Goal: Obtain resource: Obtain resource

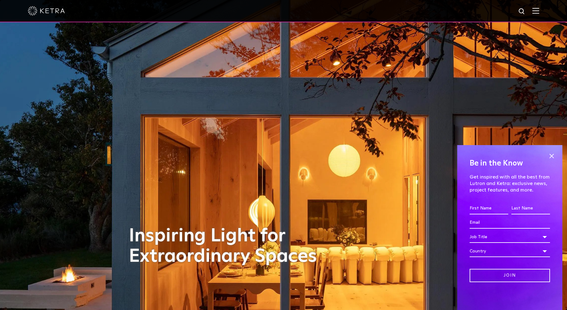
click at [538, 11] on img at bounding box center [536, 11] width 7 height 6
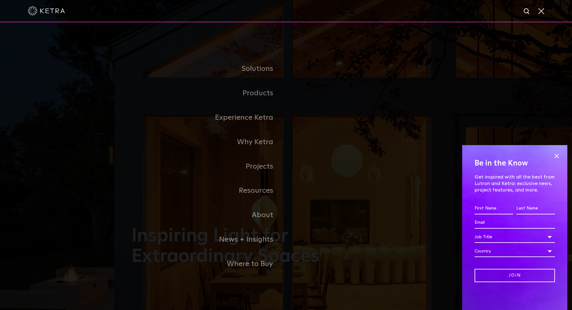
click at [558, 156] on span at bounding box center [556, 155] width 9 height 9
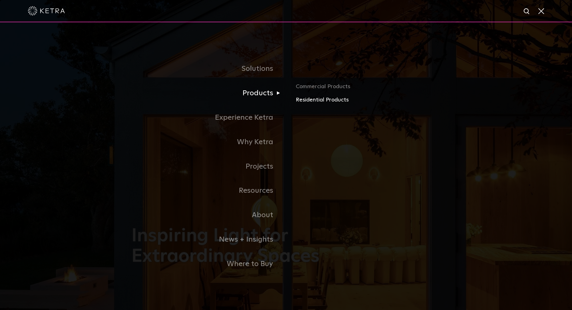
click at [323, 100] on link "Residential Products" at bounding box center [368, 100] width 145 height 9
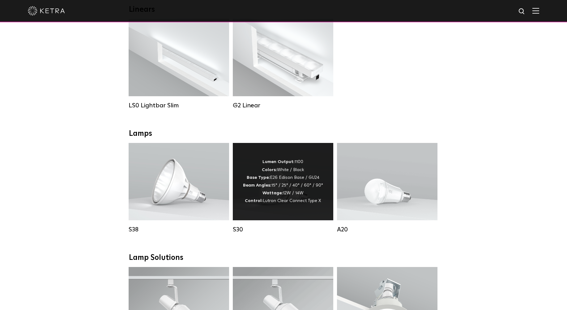
scroll to position [348, 0]
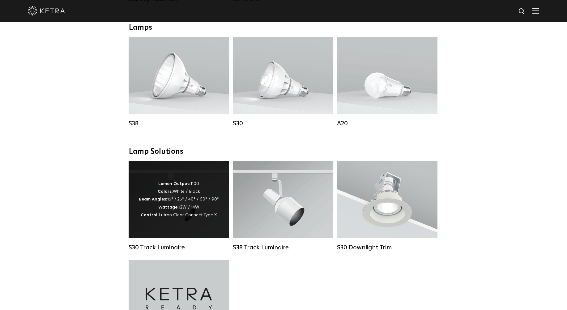
click at [186, 211] on div "Lumen Output: 1100 Colors: White / Black Beam Angles: 15° / 25° / 40° / 60° / 9…" at bounding box center [179, 199] width 80 height 39
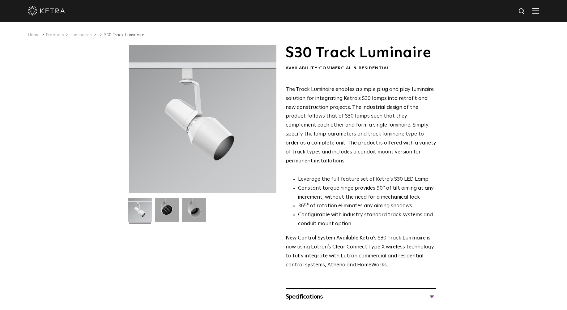
scroll to position [74, 0]
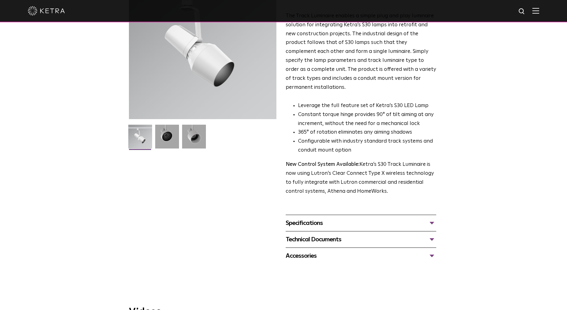
click at [326, 251] on div "Accessories" at bounding box center [361, 256] width 151 height 10
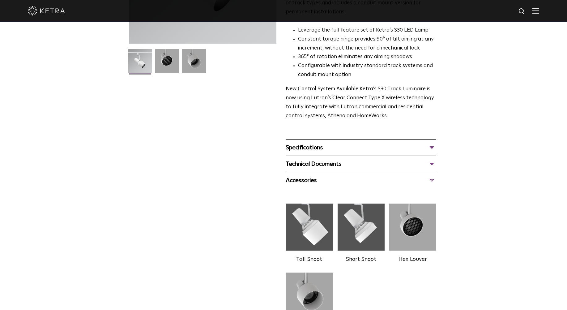
scroll to position [170, 0]
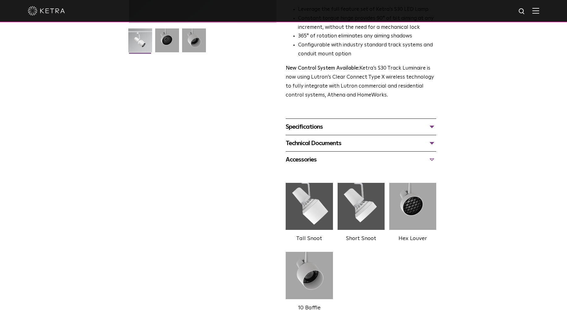
click at [320, 191] on img at bounding box center [309, 206] width 47 height 53
click at [329, 138] on div "Technical Documents" at bounding box center [361, 143] width 151 height 10
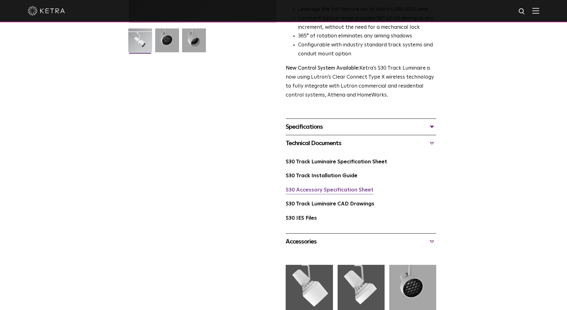
click at [328, 187] on link "S30 Accessory Specification Sheet" at bounding box center [330, 189] width 88 height 5
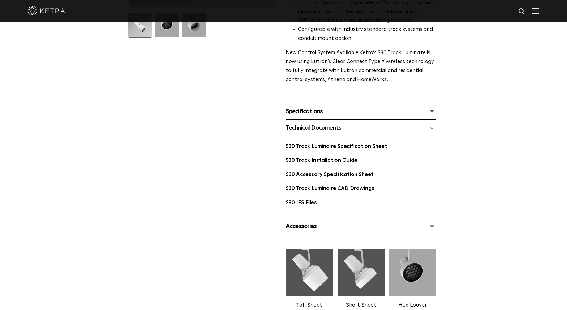
scroll to position [189, 0]
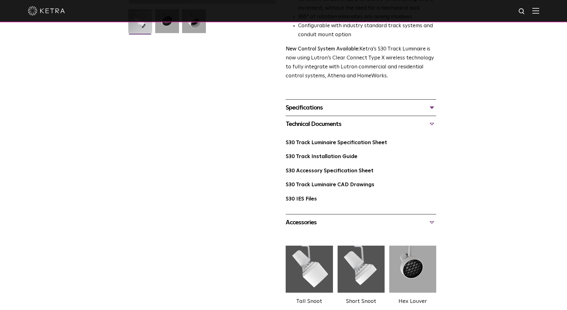
click at [316, 217] on div "Accessories" at bounding box center [361, 222] width 151 height 10
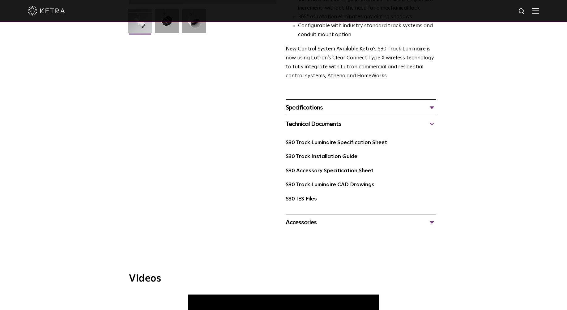
click at [316, 217] on div "Accessories" at bounding box center [361, 222] width 151 height 10
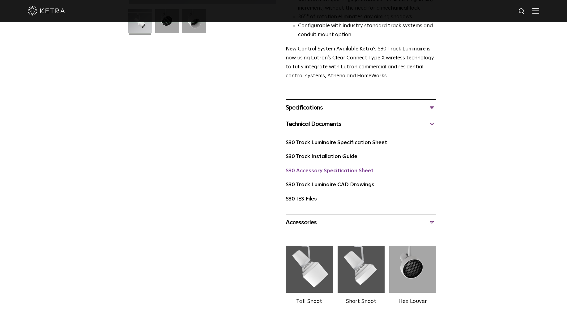
click at [310, 168] on link "S30 Accessory Specification Sheet" at bounding box center [330, 170] width 88 height 5
